Goal: Task Accomplishment & Management: Manage account settings

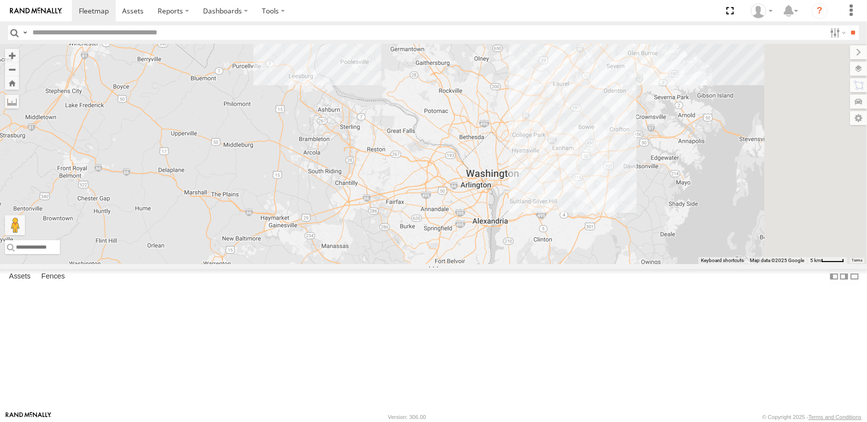
drag, startPoint x: 699, startPoint y: 366, endPoint x: 566, endPoint y: 237, distance: 184.8
click at [566, 237] on div "14 - JERMAINE 8" at bounding box center [433, 154] width 867 height 220
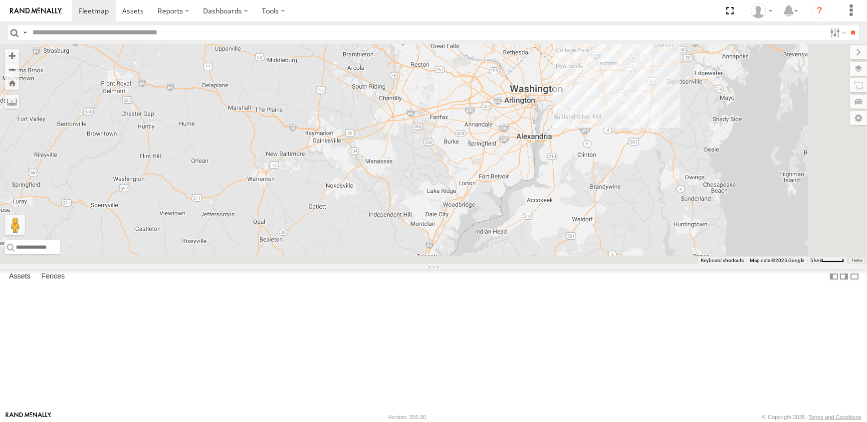
drag, startPoint x: 453, startPoint y: 386, endPoint x: 579, endPoint y: 162, distance: 257.0
click at [579, 162] on div "14 - JERMAINE 8" at bounding box center [433, 154] width 867 height 220
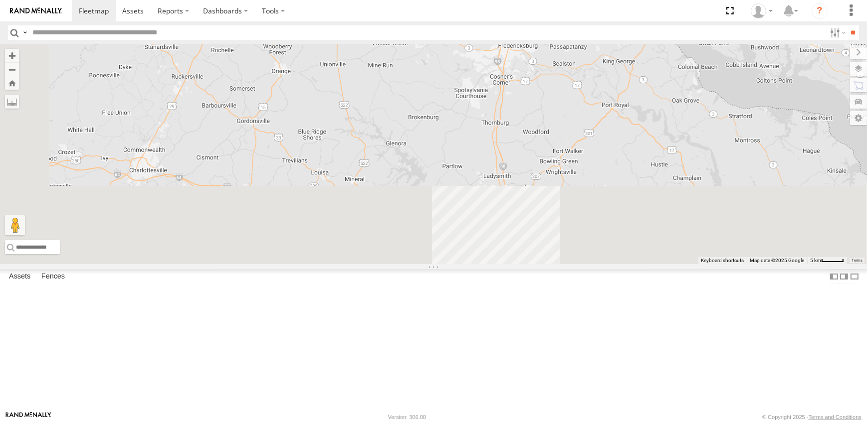
drag, startPoint x: 520, startPoint y: 369, endPoint x: 564, endPoint y: 191, distance: 183.5
click at [565, 192] on div "14 - JERMAINE 8" at bounding box center [433, 154] width 867 height 220
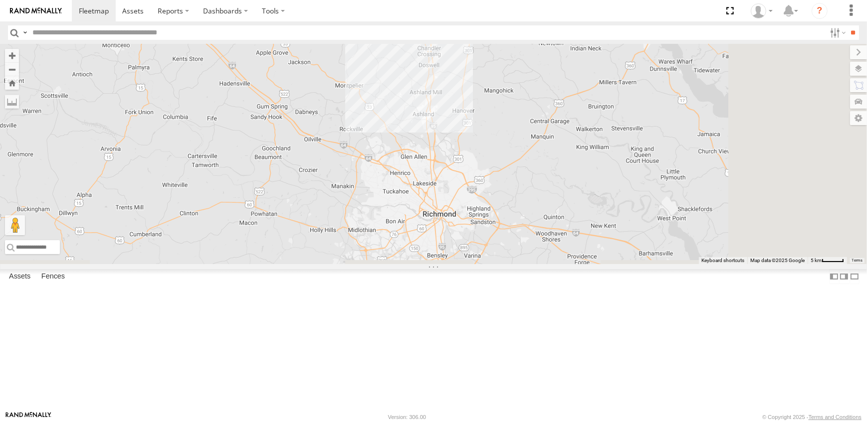
drag, startPoint x: 673, startPoint y: 380, endPoint x: 574, endPoint y: 184, distance: 219.9
click at [574, 184] on div "14 - JERMAINE 8" at bounding box center [433, 154] width 867 height 220
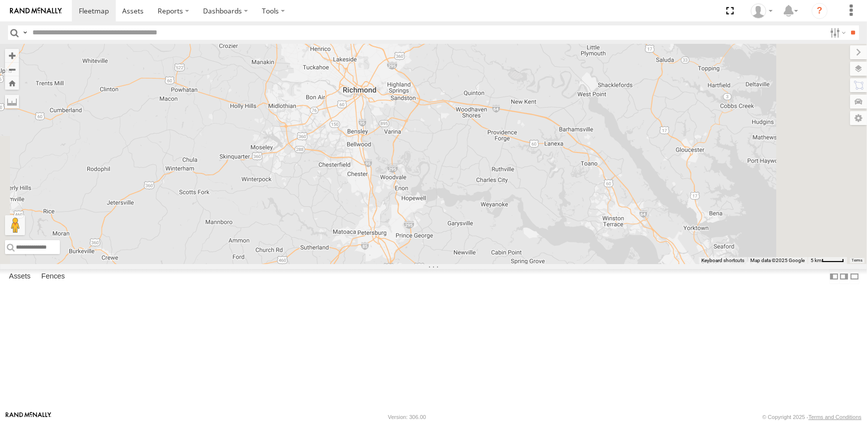
drag, startPoint x: 596, startPoint y: 382, endPoint x: 529, endPoint y: 288, distance: 115.8
click at [529, 264] on div "14 - JERMAINE 8" at bounding box center [433, 154] width 867 height 220
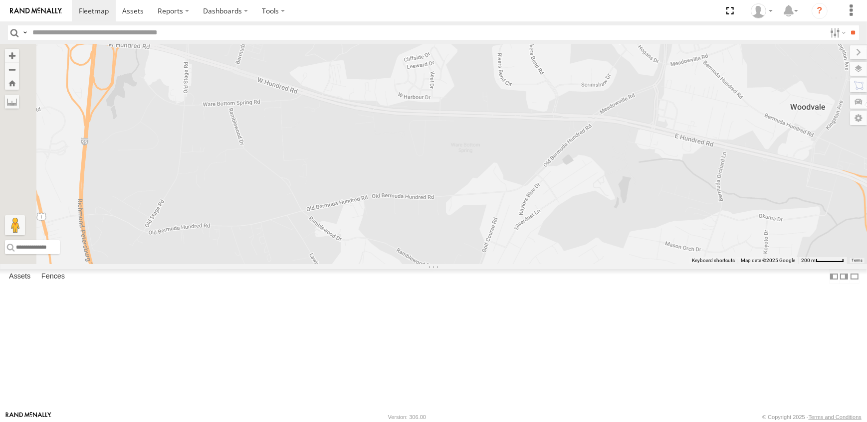
drag, startPoint x: 420, startPoint y: 319, endPoint x: 601, endPoint y: 267, distance: 188.6
click at [601, 264] on div "14 - JERMAINE" at bounding box center [433, 154] width 867 height 220
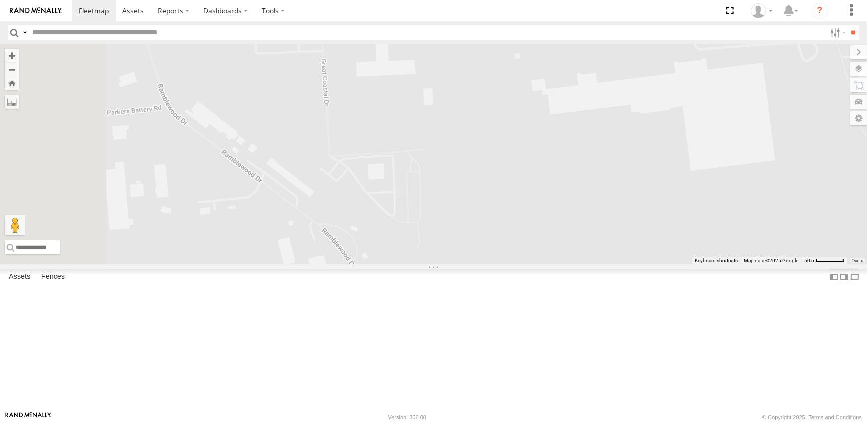
drag, startPoint x: 354, startPoint y: 188, endPoint x: 508, endPoint y: 290, distance: 184.8
click at [508, 264] on div "14 - JERMAINE" at bounding box center [433, 154] width 867 height 220
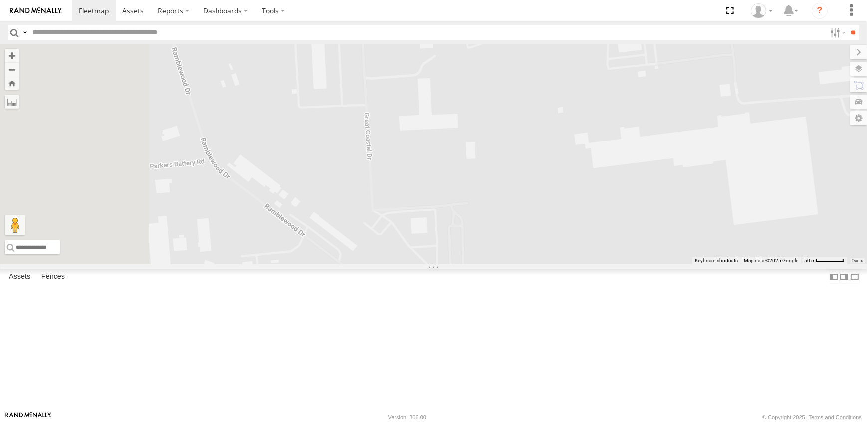
drag, startPoint x: 404, startPoint y: 210, endPoint x: 493, endPoint y: 310, distance: 133.5
click at [493, 264] on div "14 - JERMAINE" at bounding box center [433, 154] width 867 height 220
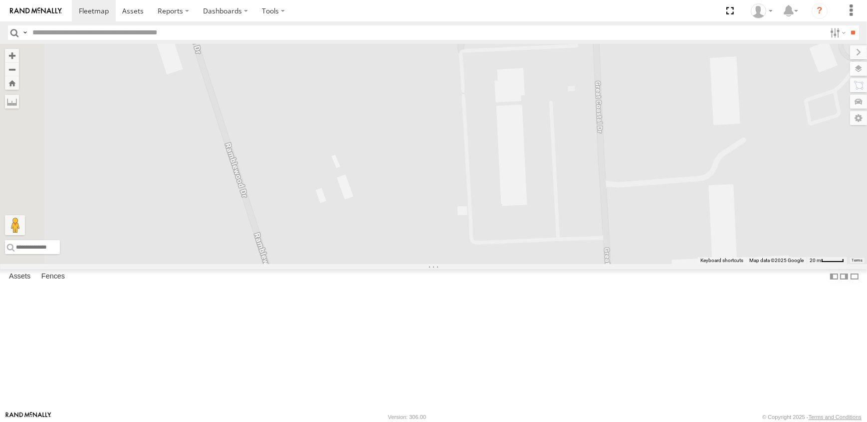
drag, startPoint x: 385, startPoint y: 200, endPoint x: 493, endPoint y: 303, distance: 149.2
click at [493, 264] on div "14 - JERMAINE" at bounding box center [433, 154] width 867 height 220
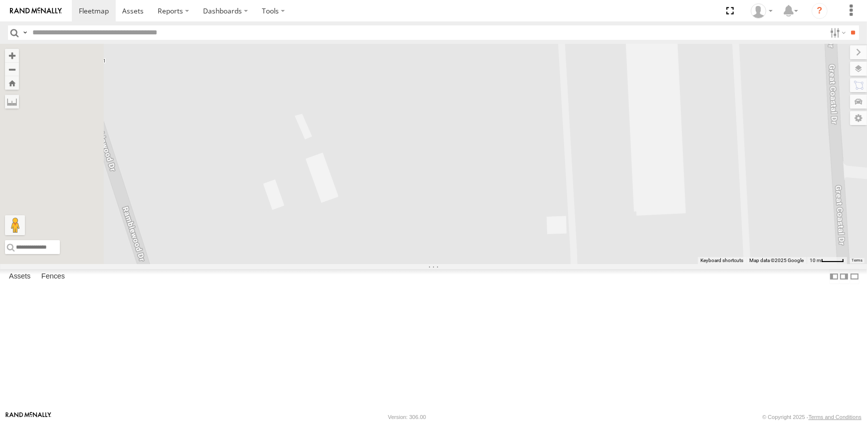
click at [448, 258] on div "14 - JERMAINE" at bounding box center [433, 154] width 867 height 220
click at [402, 264] on div "14 - JERMAINE" at bounding box center [433, 154] width 867 height 220
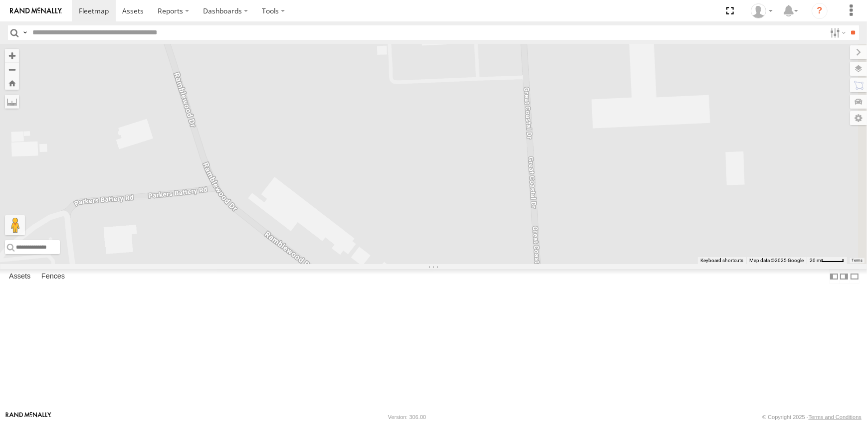
drag, startPoint x: 451, startPoint y: 351, endPoint x: 419, endPoint y: 187, distance: 167.2
click at [419, 187] on div "14 - JERMAINE" at bounding box center [433, 154] width 867 height 220
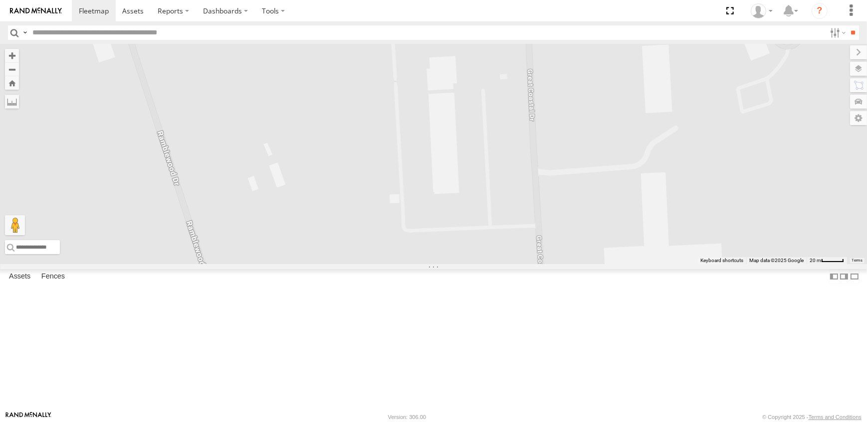
drag, startPoint x: 405, startPoint y: 165, endPoint x: 416, endPoint y: 304, distance: 140.0
click at [419, 264] on div "14 - JERMAINE" at bounding box center [433, 154] width 867 height 220
click at [397, 252] on div "14 - JERMAINE" at bounding box center [433, 154] width 867 height 220
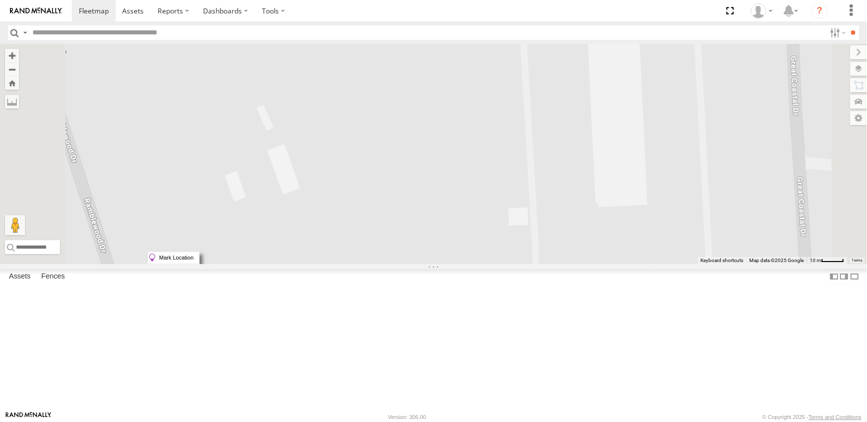
drag, startPoint x: 397, startPoint y: 252, endPoint x: 393, endPoint y: 233, distance: 18.8
click at [393, 233] on div "14 - JERMAINE" at bounding box center [433, 154] width 867 height 220
drag, startPoint x: 393, startPoint y: 233, endPoint x: 374, endPoint y: 239, distance: 20.2
click at [374, 239] on div "14 - JERMAINE" at bounding box center [433, 154] width 867 height 220
drag, startPoint x: 399, startPoint y: 229, endPoint x: 390, endPoint y: 236, distance: 11.4
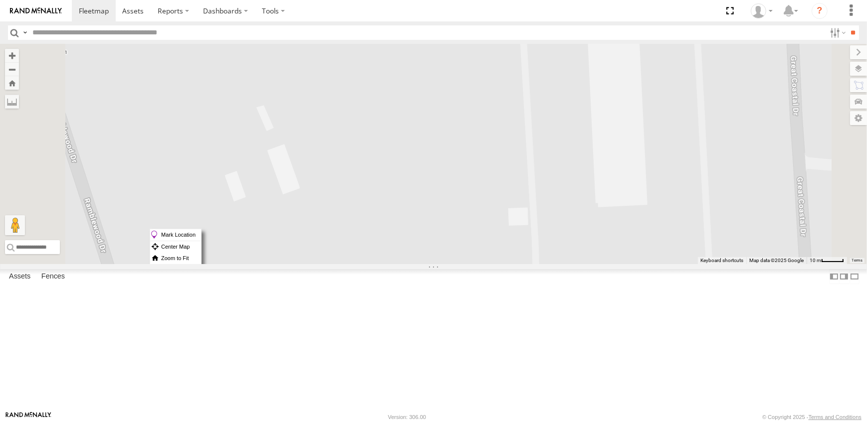
click at [390, 236] on div "14 - JERMAINE" at bounding box center [433, 154] width 867 height 220
drag, startPoint x: 390, startPoint y: 236, endPoint x: 359, endPoint y: 287, distance: 60.2
click at [359, 264] on div "14 - JERMAINE" at bounding box center [433, 154] width 867 height 220
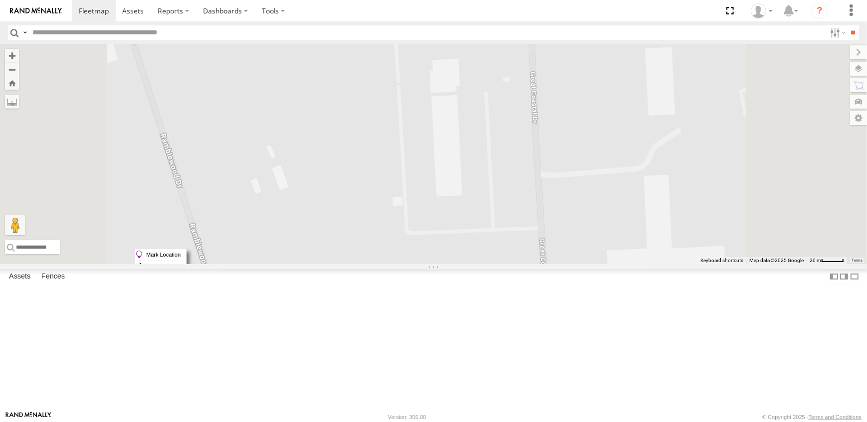
drag, startPoint x: 384, startPoint y: 249, endPoint x: 382, endPoint y: 229, distance: 20.0
drag, startPoint x: 382, startPoint y: 229, endPoint x: 353, endPoint y: 246, distance: 33.5
drag, startPoint x: 353, startPoint y: 246, endPoint x: 347, endPoint y: 229, distance: 18.0
click at [347, 229] on div "14 - JERMAINE" at bounding box center [433, 154] width 867 height 220
click at [54, 284] on label "Fences" at bounding box center [52, 277] width 33 height 14
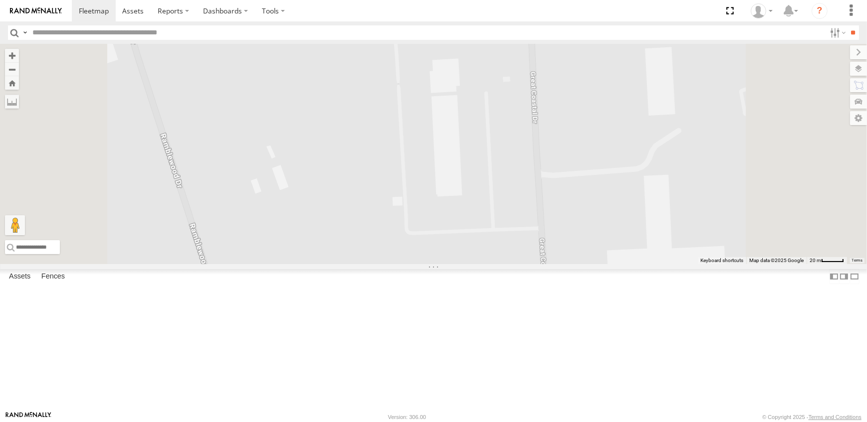
click at [0, 0] on link "Fence Mgt" at bounding box center [0, 0] width 0 height 0
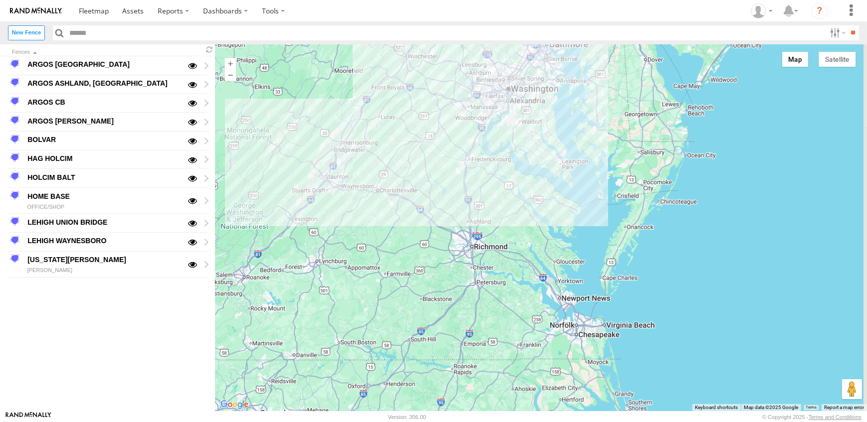
drag, startPoint x: 578, startPoint y: 371, endPoint x: 488, endPoint y: 264, distance: 140.1
click at [488, 264] on div at bounding box center [540, 227] width 651 height 367
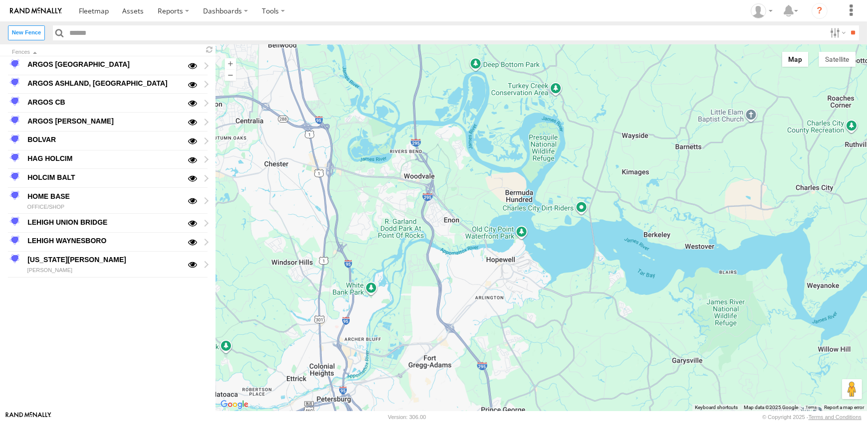
drag, startPoint x: 381, startPoint y: 200, endPoint x: 476, endPoint y: 307, distance: 142.4
click at [476, 307] on div at bounding box center [540, 227] width 651 height 367
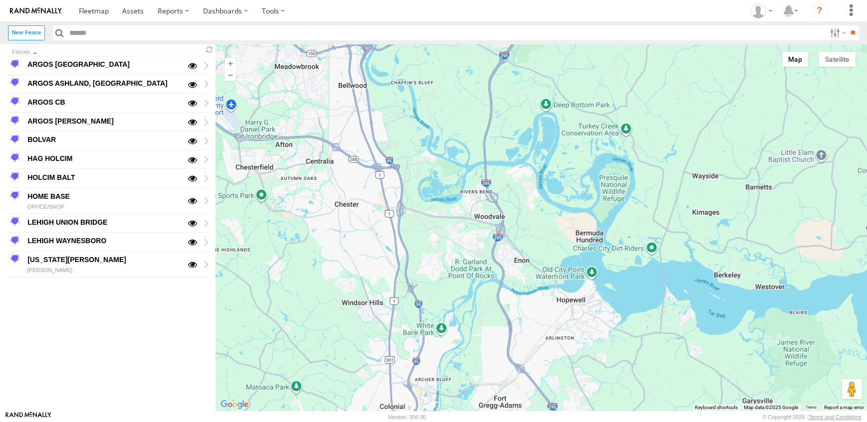
drag, startPoint x: 354, startPoint y: 245, endPoint x: 426, endPoint y: 287, distance: 83.8
click at [426, 287] on div at bounding box center [540, 227] width 651 height 367
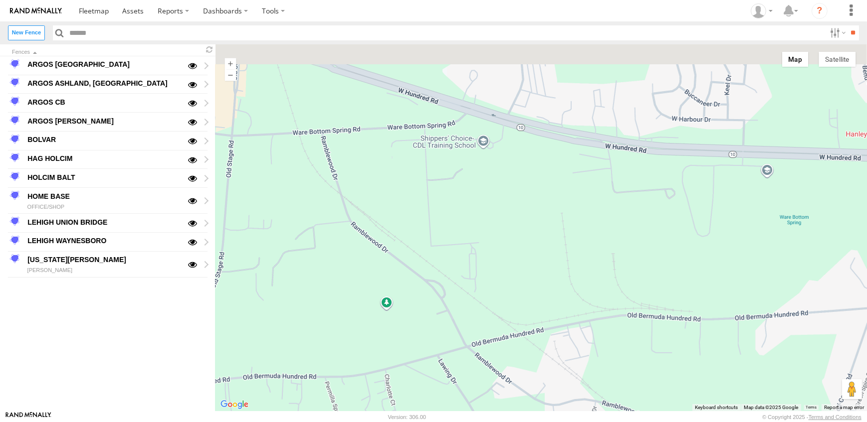
drag, startPoint x: 318, startPoint y: 153, endPoint x: 415, endPoint y: 256, distance: 142.2
click at [415, 256] on div at bounding box center [540, 227] width 651 height 367
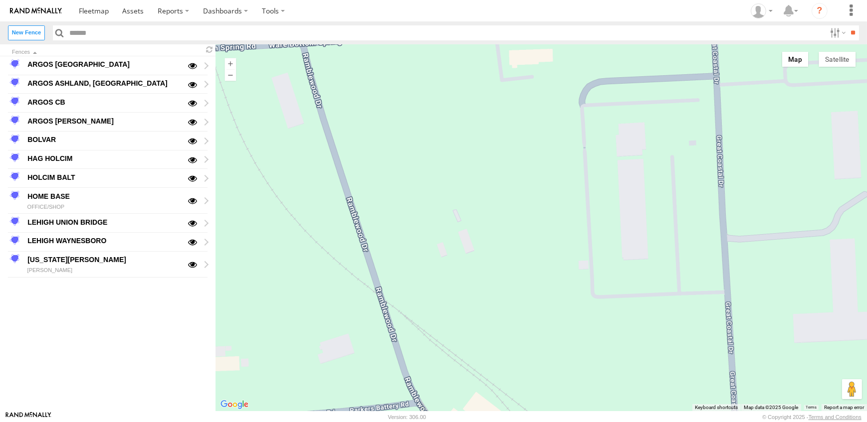
drag, startPoint x: 389, startPoint y: 144, endPoint x: 410, endPoint y: 236, distance: 95.1
click at [410, 236] on div at bounding box center [540, 227] width 651 height 367
click at [442, 246] on div at bounding box center [540, 227] width 651 height 367
click at [22, 31] on label "New Fence" at bounding box center [26, 32] width 37 height 14
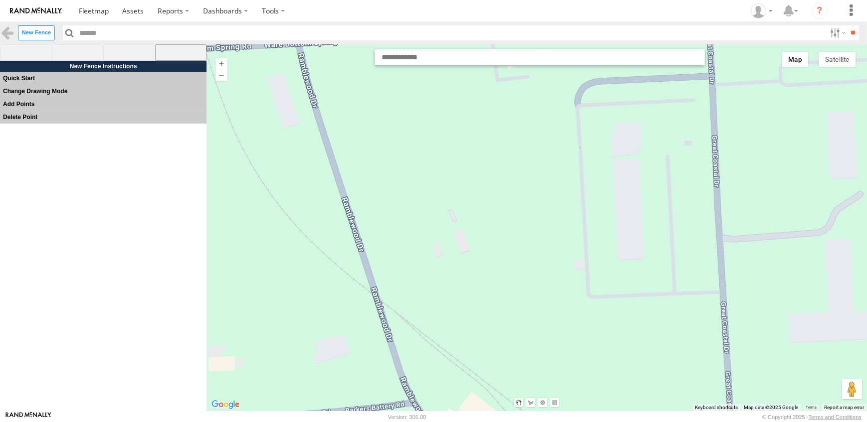
click at [184, 51] on span at bounding box center [181, 52] width 52 height 17
click at [444, 235] on div at bounding box center [536, 227] width 660 height 367
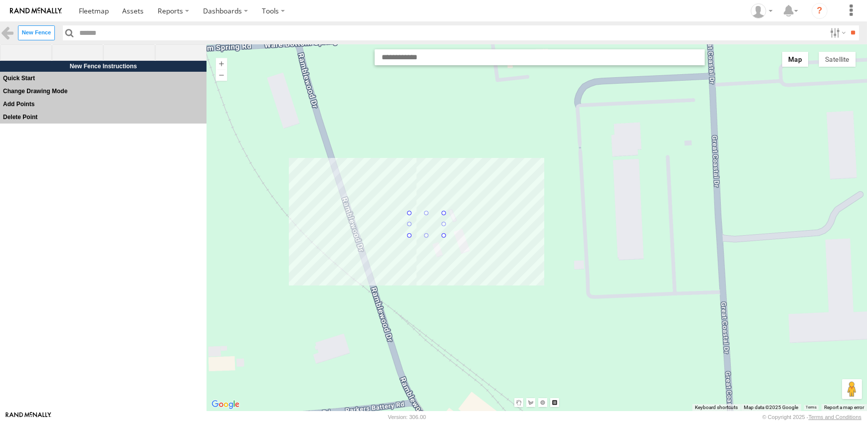
click at [409, 213] on div at bounding box center [536, 227] width 660 height 367
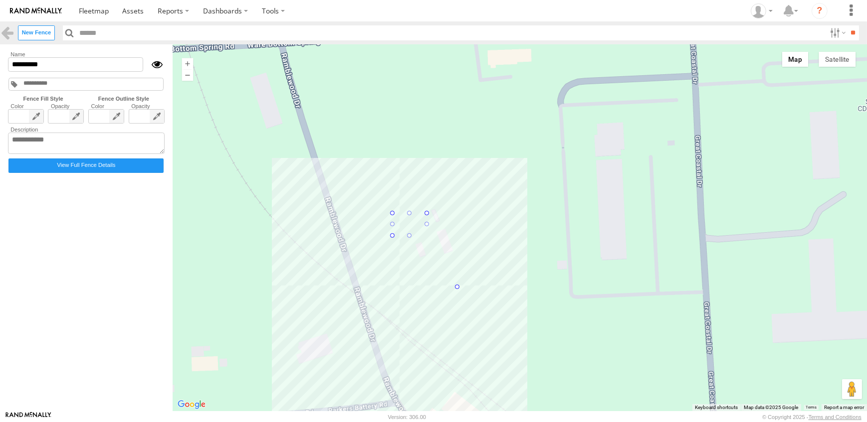
drag, startPoint x: 425, startPoint y: 235, endPoint x: 456, endPoint y: 288, distance: 60.6
drag, startPoint x: 391, startPoint y: 214, endPoint x: 359, endPoint y: 201, distance: 34.9
click at [415, 239] on div at bounding box center [520, 227] width 694 height 367
click at [62, 64] on input "*********" at bounding box center [75, 64] width 135 height 14
type input "*"
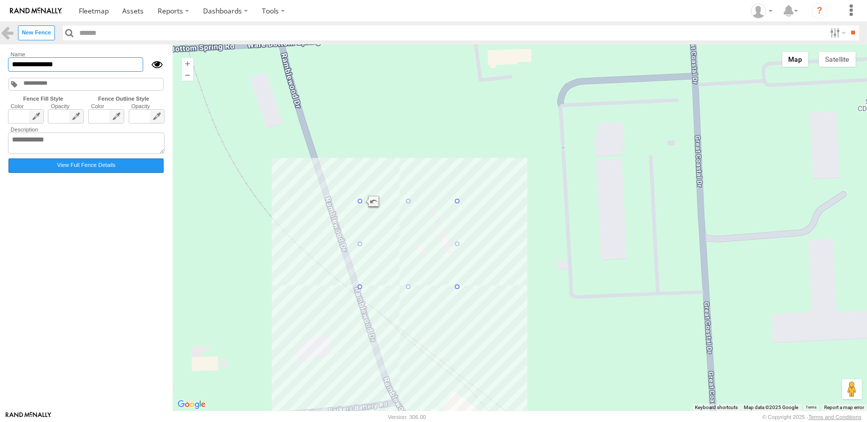
type input "**********"
click at [107, 173] on label "View Full Fence Details" at bounding box center [85, 166] width 155 height 14
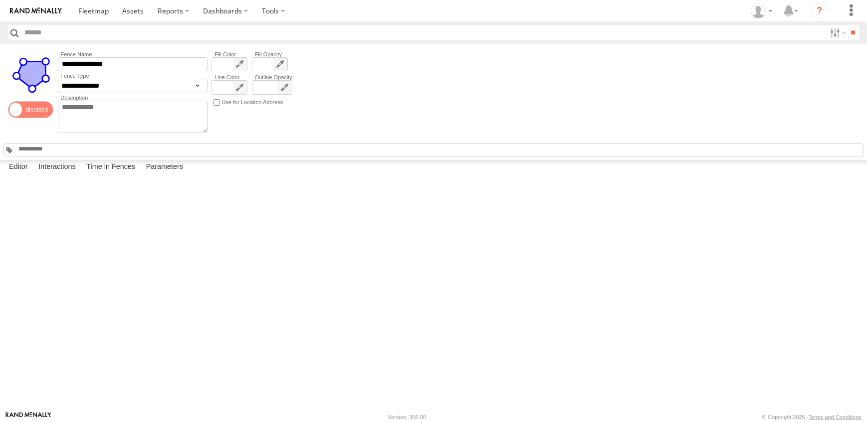
click at [0, 0] on button "Satellite" at bounding box center [0, 0] width 0 height 0
drag, startPoint x: 809, startPoint y: 255, endPoint x: 539, endPoint y: 271, distance: 271.2
click at [0, 0] on div at bounding box center [0, 0] width 0 height 0
drag, startPoint x: 545, startPoint y: 277, endPoint x: 481, endPoint y: 258, distance: 66.0
click at [0, 0] on div at bounding box center [0, 0] width 0 height 0
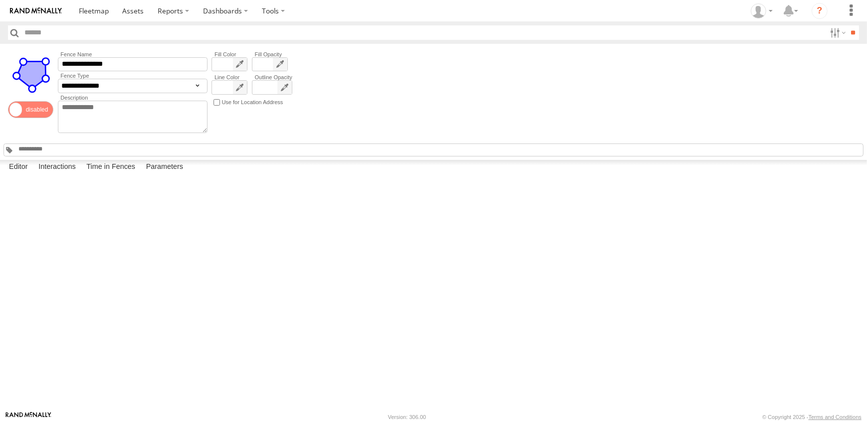
drag, startPoint x: 443, startPoint y: 235, endPoint x: 438, endPoint y: 234, distance: 5.1
click at [0, 0] on div at bounding box center [0, 0] width 0 height 0
drag, startPoint x: 437, startPoint y: 232, endPoint x: 412, endPoint y: 214, distance: 31.4
drag, startPoint x: 437, startPoint y: 242, endPoint x: 442, endPoint y: 280, distance: 38.8
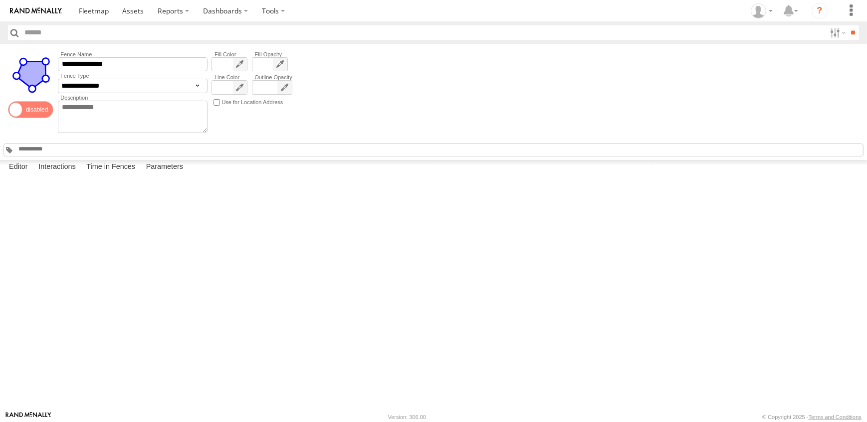
drag, startPoint x: 452, startPoint y: 242, endPoint x: 474, endPoint y: 259, distance: 28.1
drag, startPoint x: 454, startPoint y: 232, endPoint x: 443, endPoint y: 183, distance: 50.1
drag, startPoint x: 437, startPoint y: 233, endPoint x: 422, endPoint y: 209, distance: 28.0
drag, startPoint x: 464, startPoint y: 287, endPoint x: 464, endPoint y: 296, distance: 9.0
click at [0, 0] on div at bounding box center [0, 0] width 0 height 0
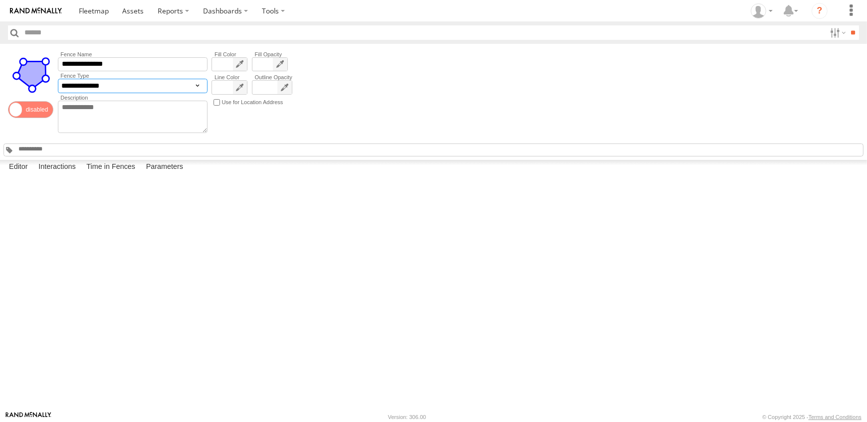
click at [196, 87] on select "**********" at bounding box center [133, 86] width 150 height 14
click at [262, 126] on div "Fill Color 0" at bounding box center [251, 92] width 85 height 85
click at [350, 125] on div "**********" at bounding box center [433, 102] width 867 height 116
click at [122, 88] on select "**********" at bounding box center [133, 86] width 150 height 14
click at [116, 88] on select "**********" at bounding box center [133, 86] width 150 height 14
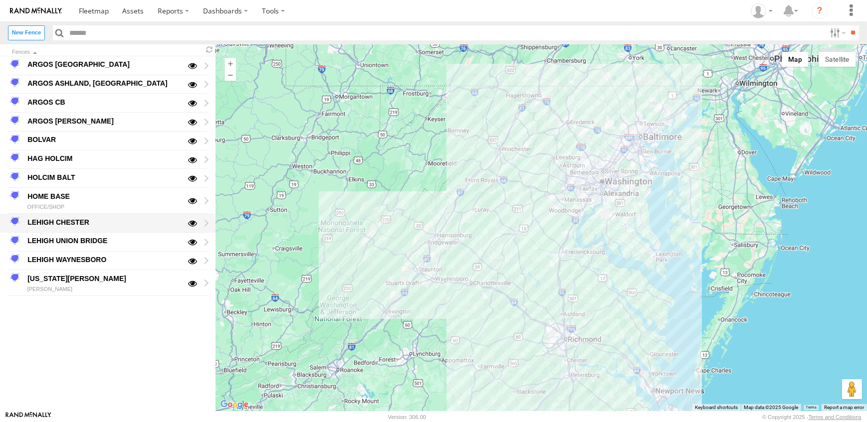
click at [67, 219] on div "LEHIGH CHESTER" at bounding box center [103, 222] width 155 height 12
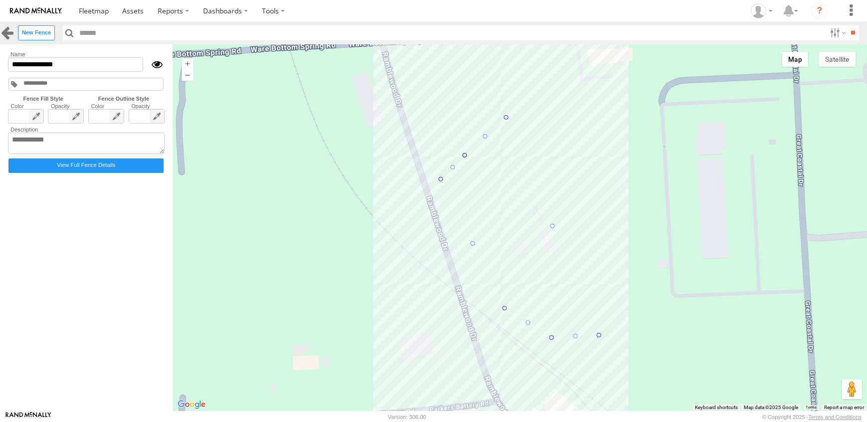
click at [9, 34] on link at bounding box center [7, 32] width 14 height 14
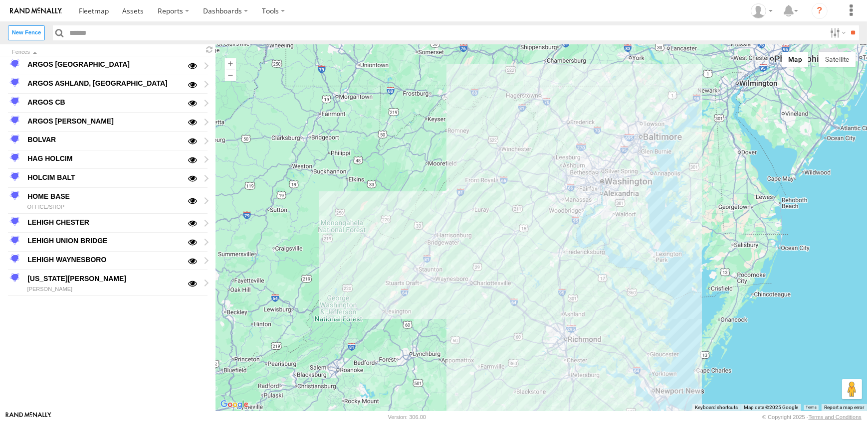
click at [507, 288] on div at bounding box center [540, 227] width 651 height 367
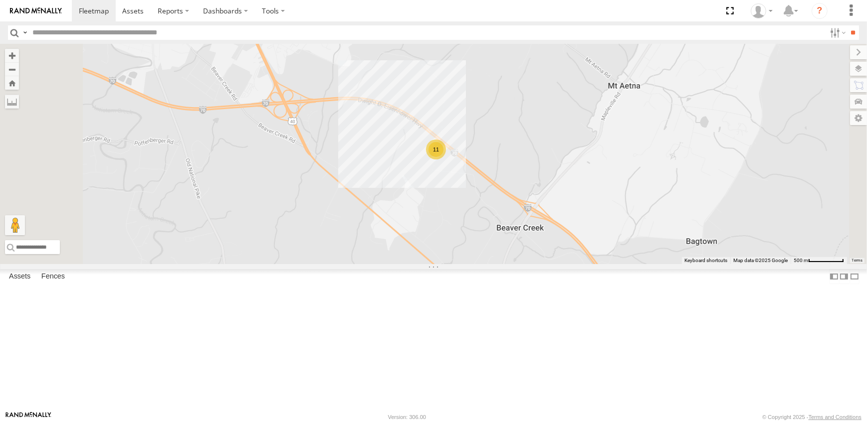
click at [559, 264] on div "11" at bounding box center [433, 154] width 867 height 220
click at [860, 65] on label at bounding box center [848, 69] width 36 height 14
click at [0, 0] on span "Overlays" at bounding box center [0, 0] width 0 height 0
click at [0, 0] on span "Traffic" at bounding box center [0, 0] width 0 height 0
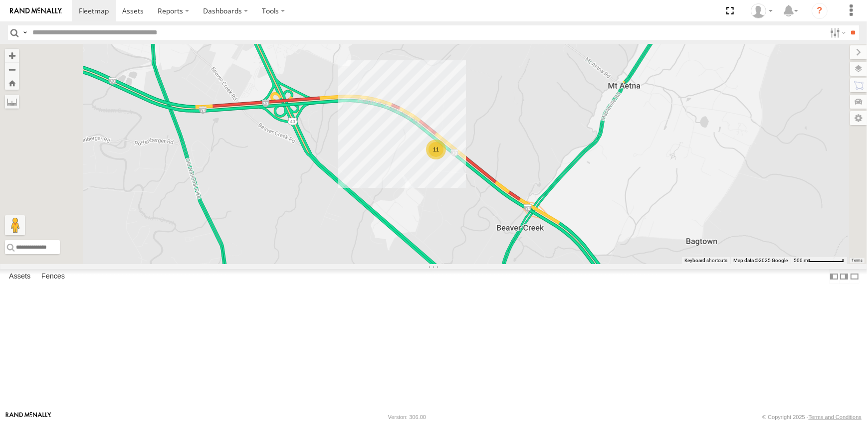
drag, startPoint x: 755, startPoint y: 101, endPoint x: 730, endPoint y: 49, distance: 58.0
click at [850, 49] on label at bounding box center [858, 52] width 17 height 14
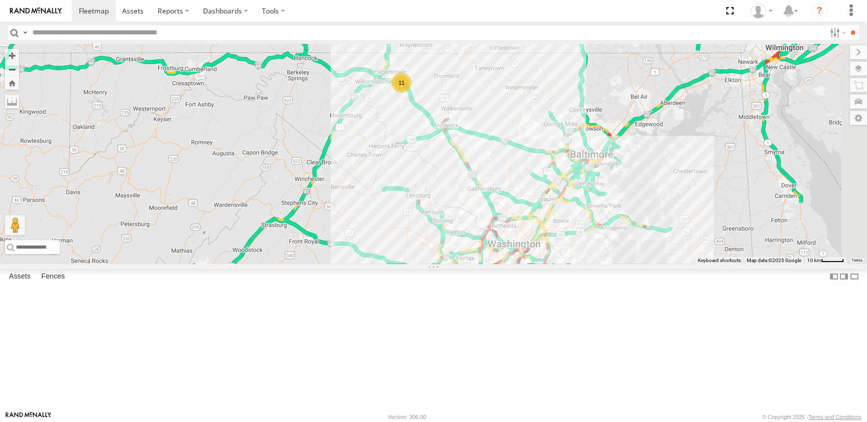
drag, startPoint x: 648, startPoint y: 382, endPoint x: 596, endPoint y: 247, distance: 144.5
click at [596, 247] on div "11" at bounding box center [433, 154] width 867 height 220
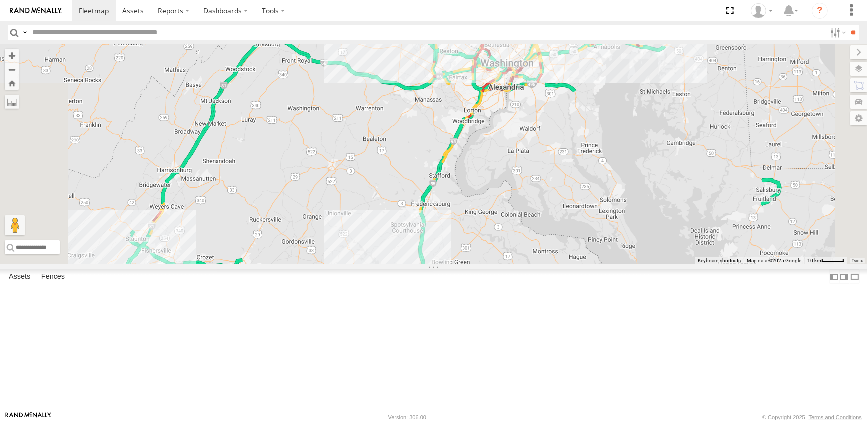
drag, startPoint x: 614, startPoint y: 388, endPoint x: 611, endPoint y: 194, distance: 194.5
click at [610, 205] on div "11" at bounding box center [433, 154] width 867 height 220
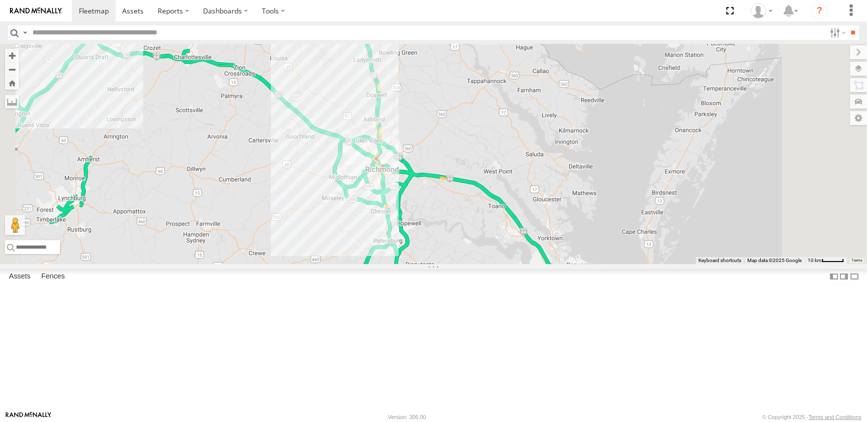
drag, startPoint x: 627, startPoint y: 404, endPoint x: 574, endPoint y: 286, distance: 129.2
click at [574, 264] on div "11" at bounding box center [433, 154] width 867 height 220
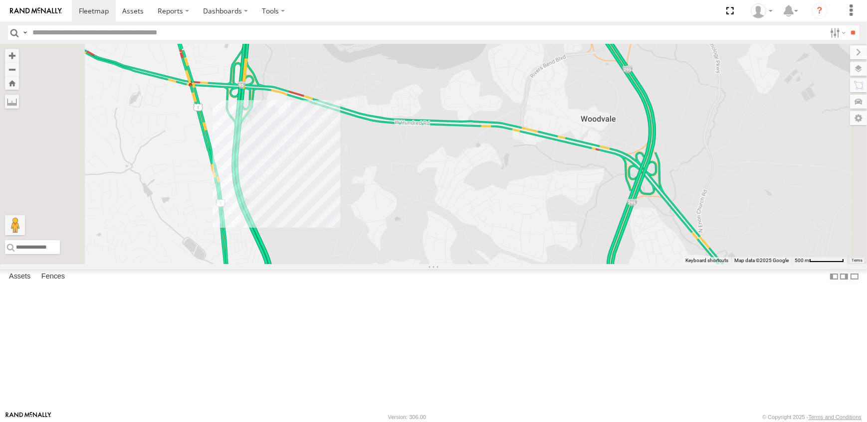
drag, startPoint x: 390, startPoint y: 186, endPoint x: 468, endPoint y: 254, distance: 102.9
click at [468, 254] on div at bounding box center [433, 154] width 867 height 220
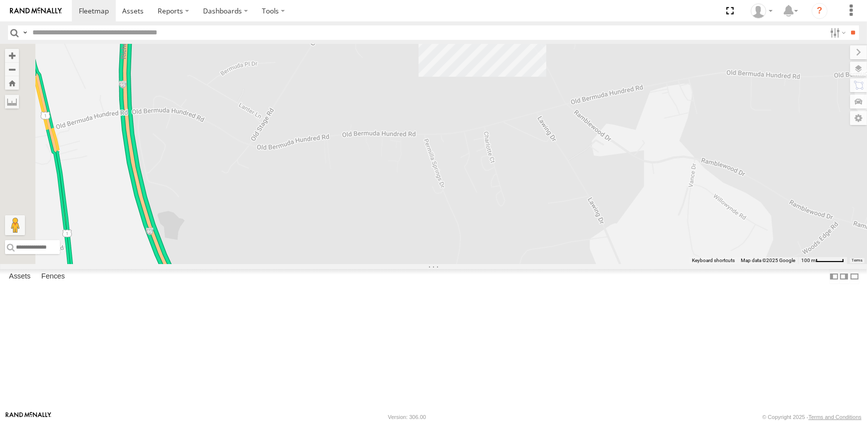
drag, startPoint x: 369, startPoint y: 333, endPoint x: 460, endPoint y: 173, distance: 184.0
click at [460, 173] on div at bounding box center [433, 154] width 867 height 220
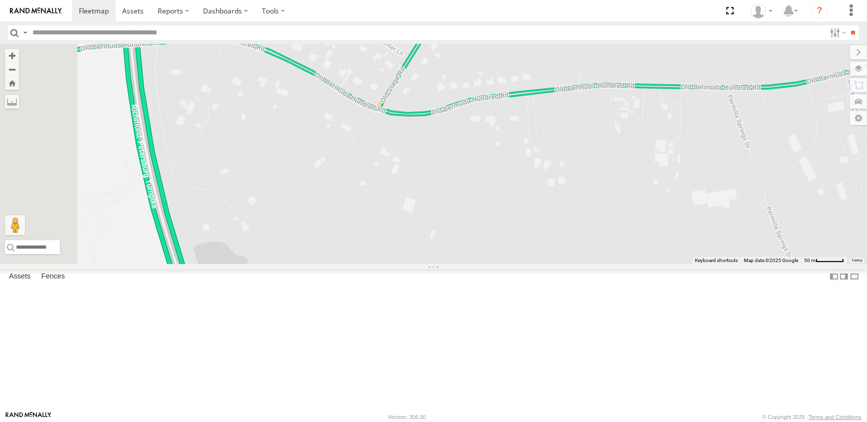
drag, startPoint x: 426, startPoint y: 161, endPoint x: 633, endPoint y: 86, distance: 220.0
click at [633, 86] on div at bounding box center [433, 154] width 867 height 220
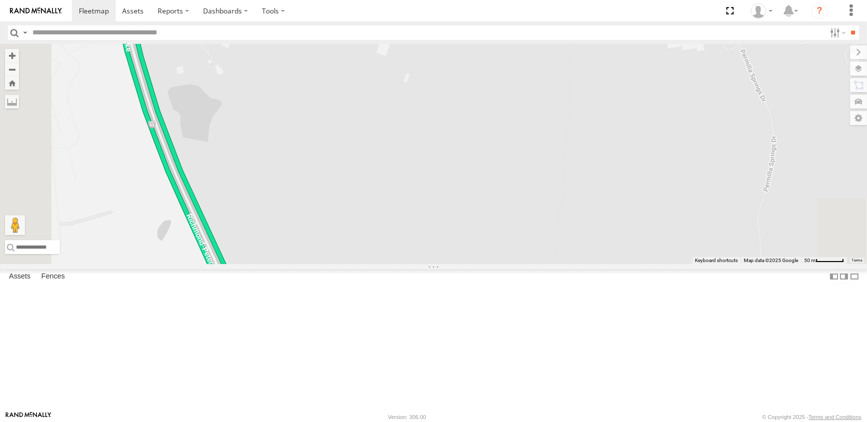
drag, startPoint x: 590, startPoint y: 306, endPoint x: 566, endPoint y: 147, distance: 160.3
click at [566, 147] on div at bounding box center [433, 154] width 867 height 220
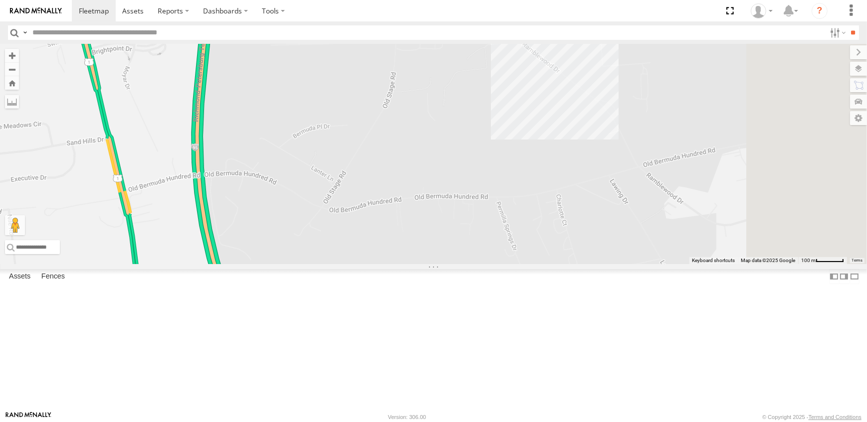
drag, startPoint x: 597, startPoint y: 109, endPoint x: 523, endPoint y: 309, distance: 213.3
click at [523, 264] on div at bounding box center [433, 154] width 867 height 220
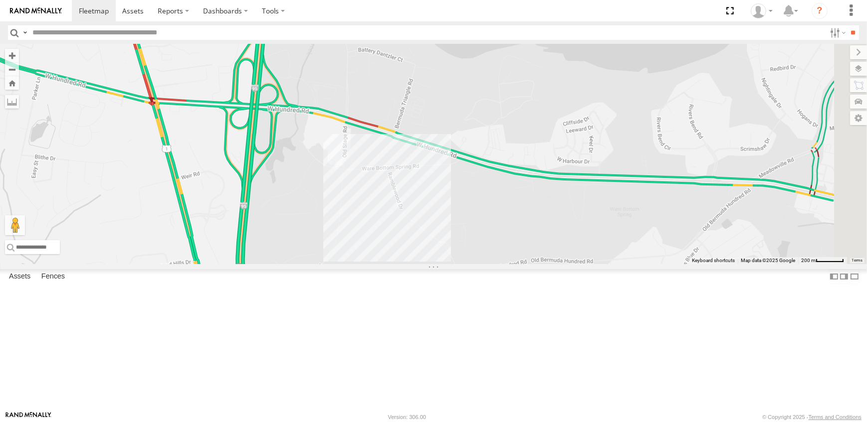
drag, startPoint x: 566, startPoint y: 147, endPoint x: 493, endPoint y: 295, distance: 165.2
click at [493, 264] on div at bounding box center [433, 154] width 867 height 220
